Goal: Task Accomplishment & Management: Use online tool/utility

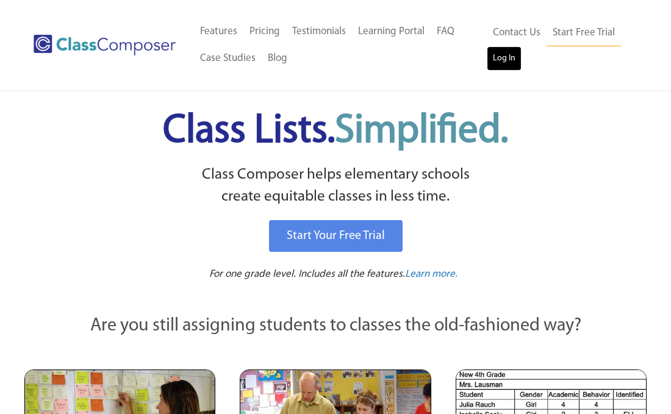
click at [495, 54] on link "Log In" at bounding box center [504, 58] width 35 height 24
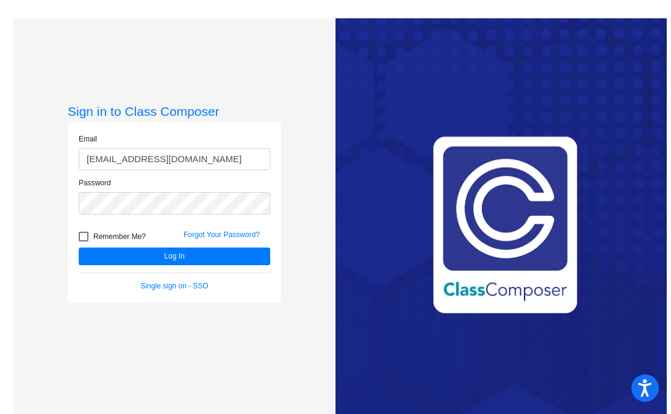
type input "mlinvill@swsdk6.com"
click at [79, 248] on button "Log In" at bounding box center [175, 257] width 192 height 18
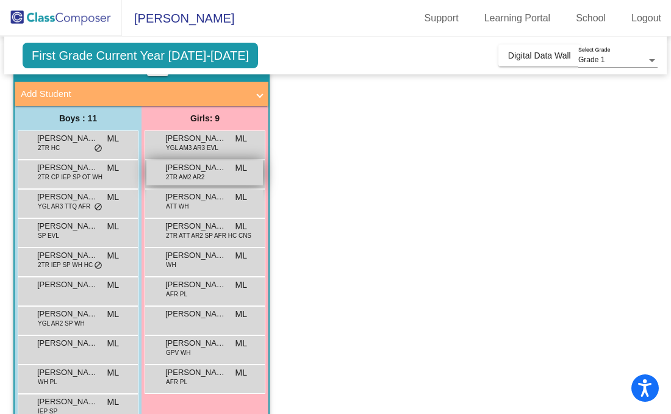
scroll to position [94, 0]
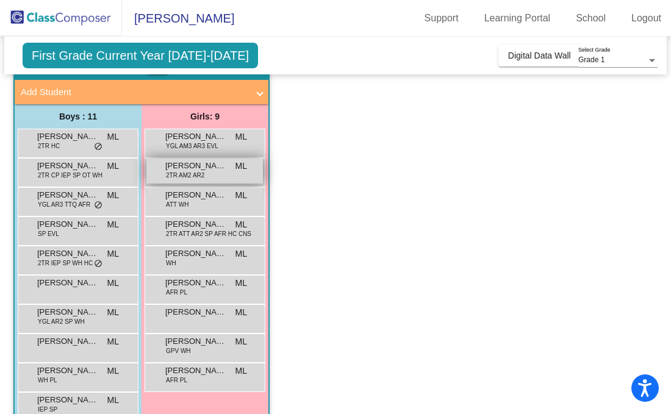
click at [224, 160] on span "Ella Emanuele" at bounding box center [195, 166] width 61 height 12
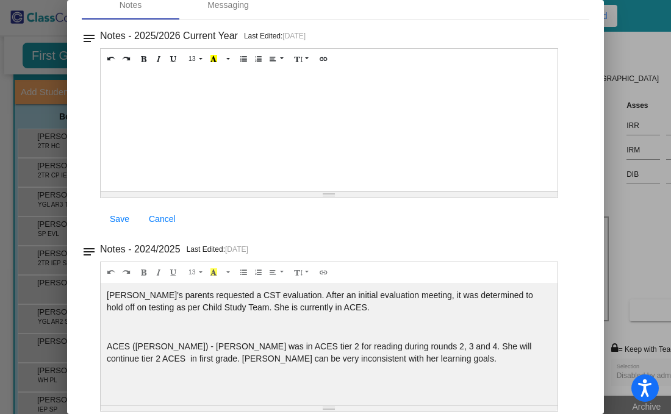
scroll to position [74, 0]
